Goal: Find specific page/section: Find specific page/section

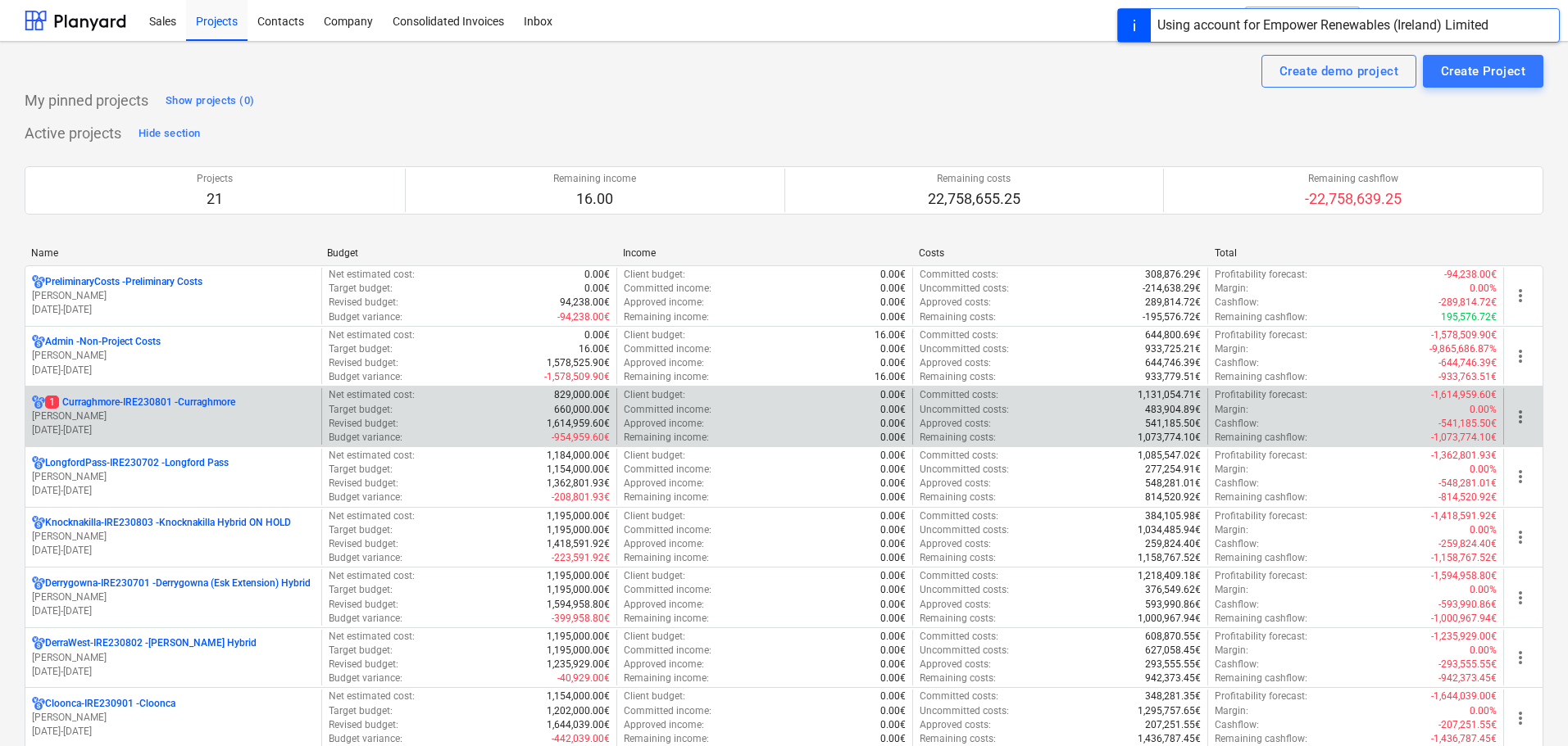
click at [135, 434] on p "[DATE] - [DATE]" at bounding box center [173, 430] width 283 height 14
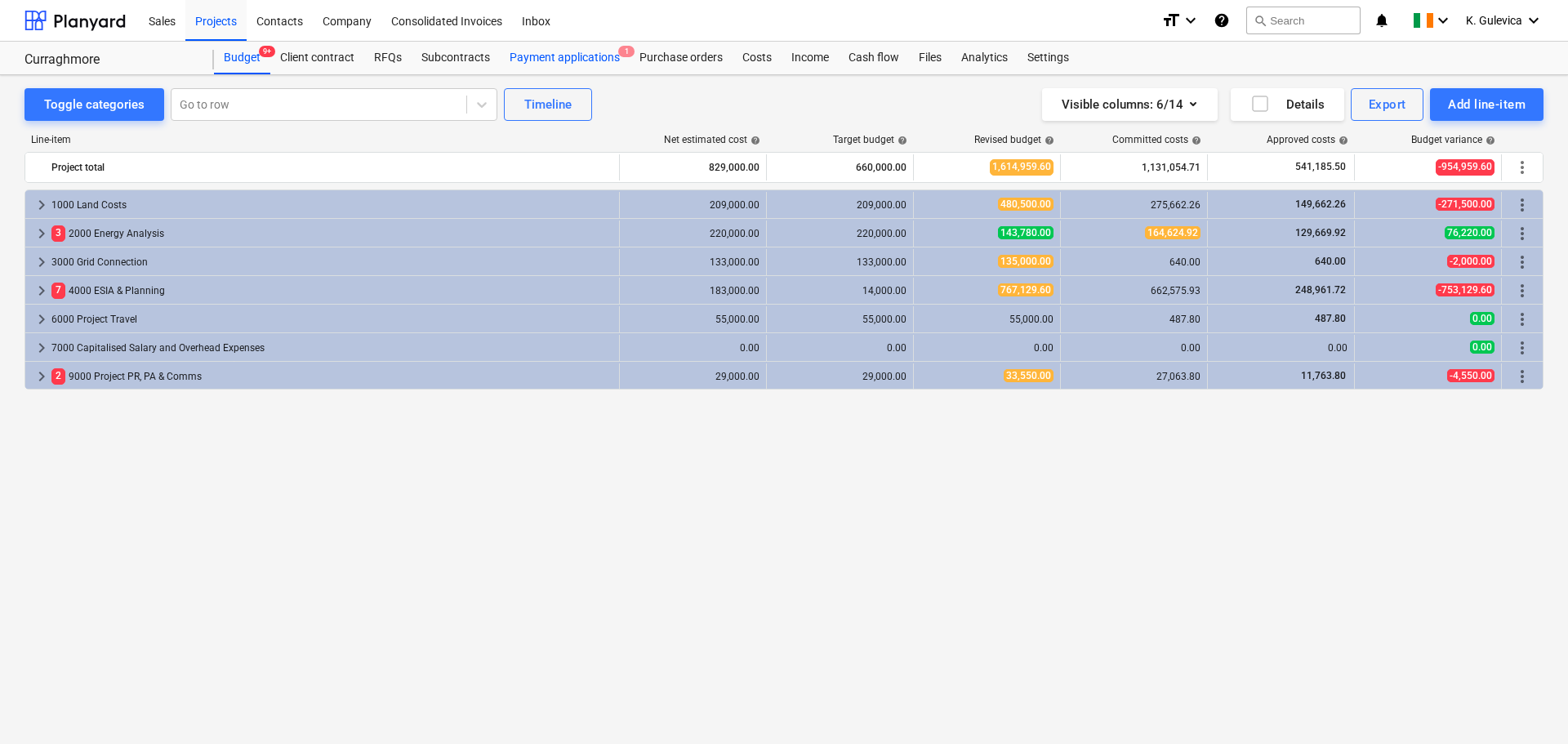
click at [557, 57] on div "Payment applications 1" at bounding box center [564, 58] width 129 height 33
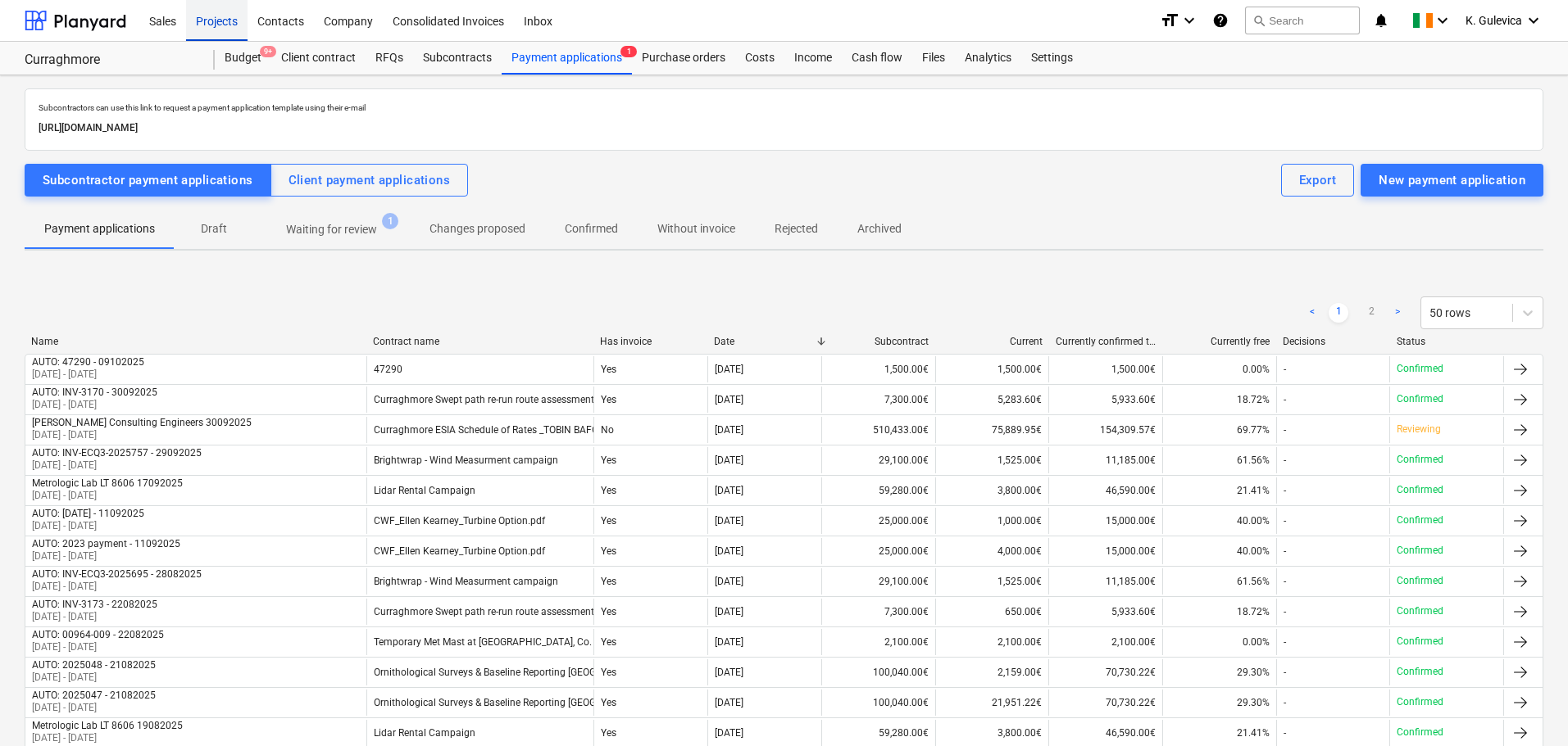
click at [204, 19] on div "Projects" at bounding box center [216, 19] width 61 height 42
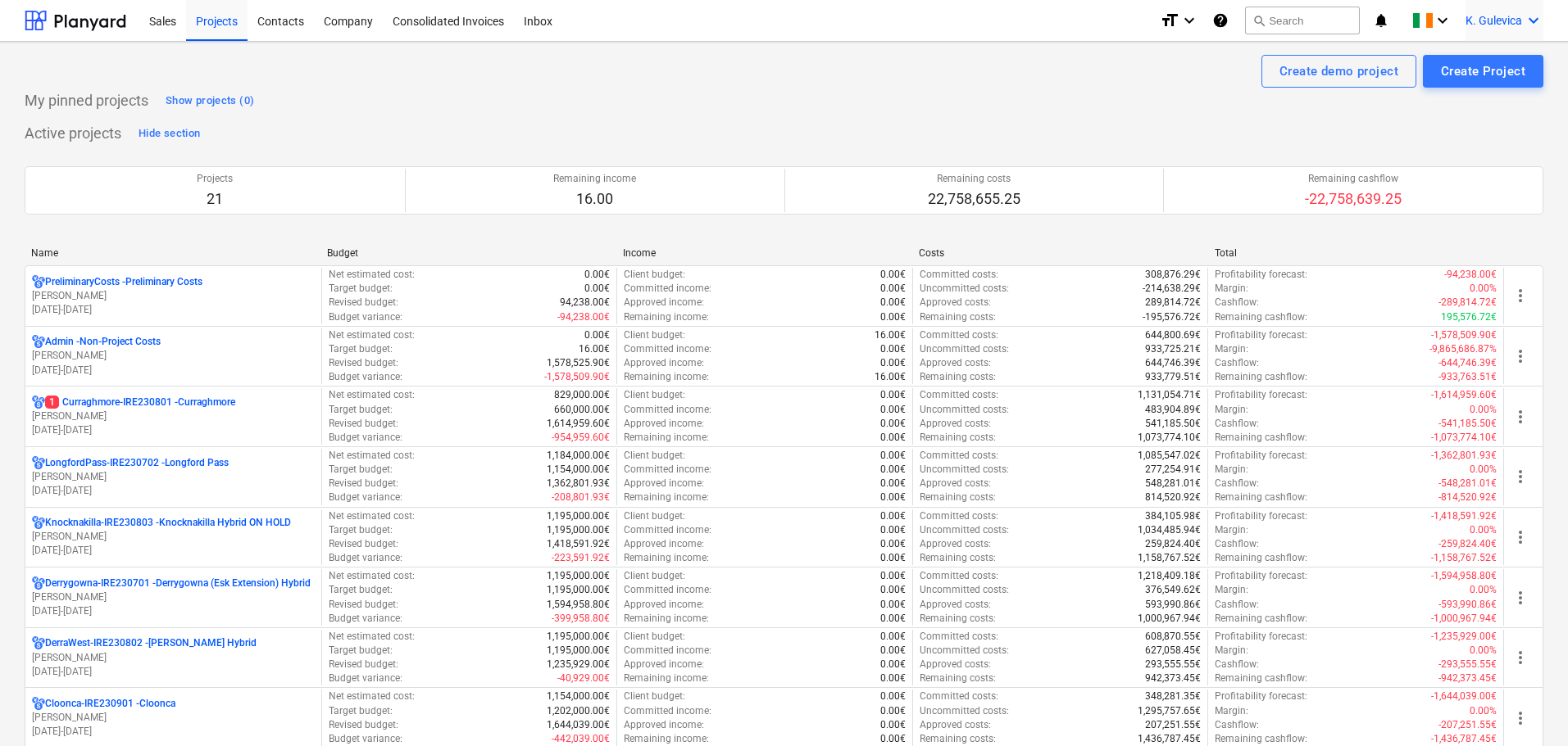
click at [1503, 17] on span "K. Gulevica" at bounding box center [1493, 20] width 56 height 14
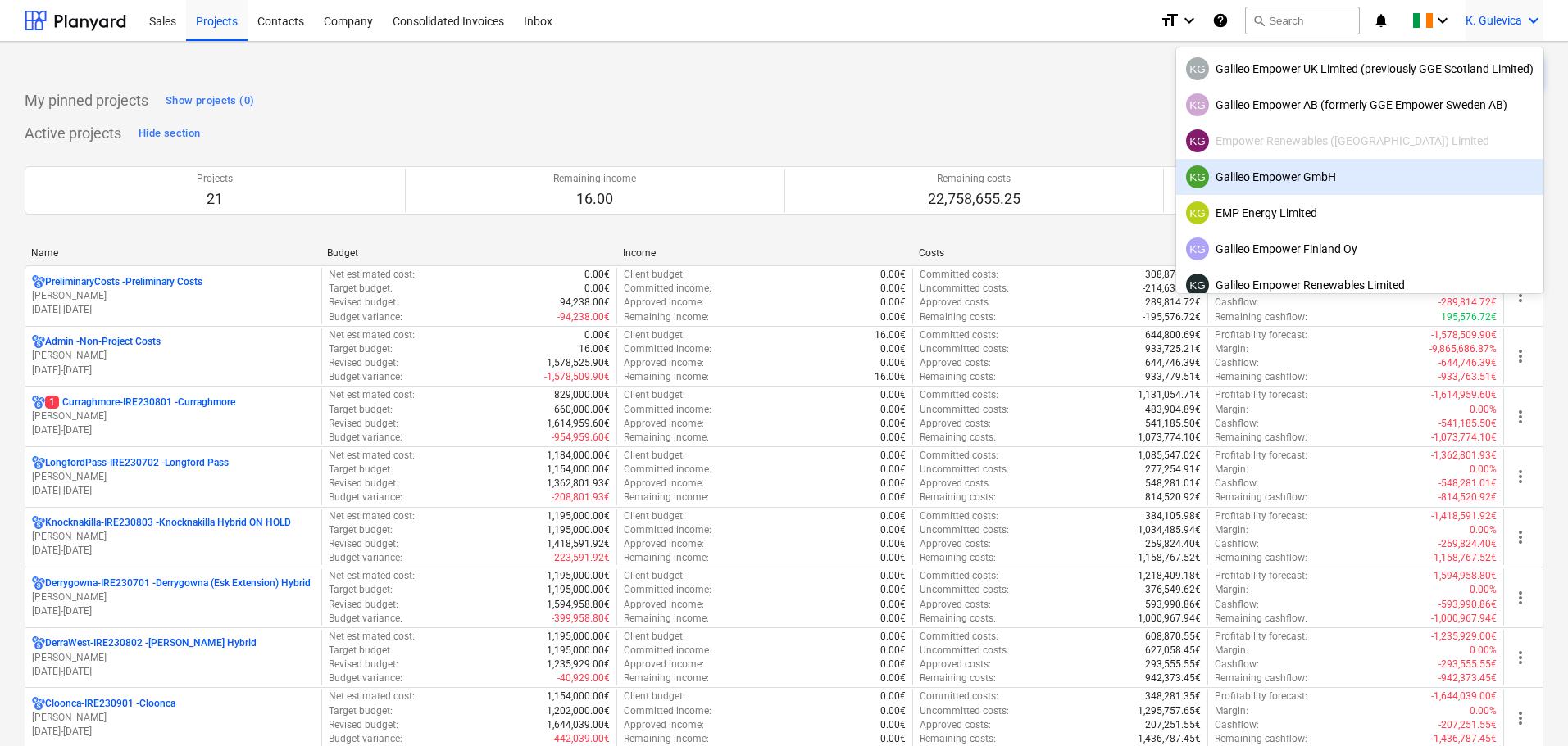
click at [1278, 177] on div "KG Galileo Empower GmbH" at bounding box center [1359, 177] width 348 height 23
